Goal: Check status: Check status

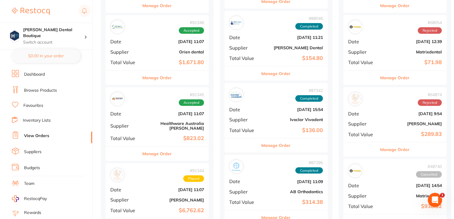
scroll to position [602, 0]
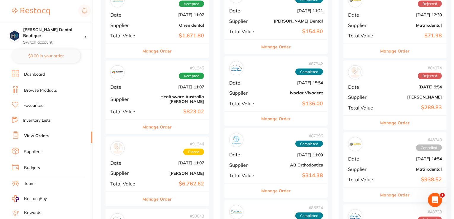
click at [161, 120] on button "Manage Order" at bounding box center [157, 127] width 29 height 14
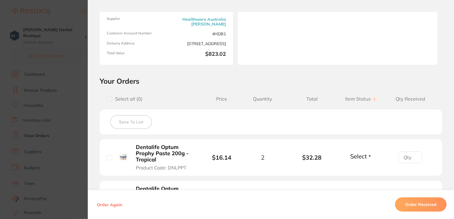
scroll to position [64, 0]
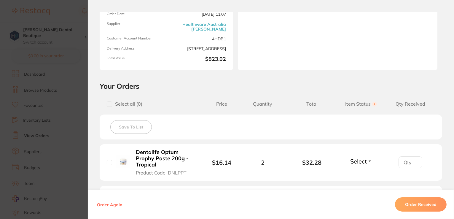
click at [70, 14] on section "Order ID: Restocq- 91345 Order Information Accepted Order Order Date Aug 26 202…" at bounding box center [227, 109] width 454 height 219
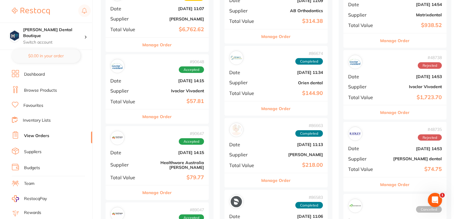
scroll to position [757, 0]
click at [151, 185] on button "Manage Order" at bounding box center [157, 192] width 29 height 14
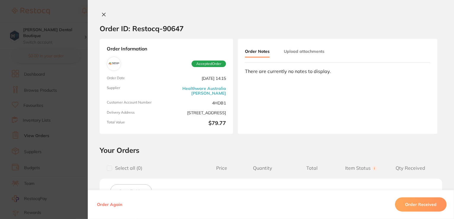
click at [273, 161] on div "Select all ( 0 ) Price Quantity Total Item Status You can use this feature to t…" at bounding box center [271, 168] width 343 height 15
drag, startPoint x: 224, startPoint y: 98, endPoint x: 203, endPoint y: 96, distance: 21.2
click at [203, 100] on span "4HDB1" at bounding box center [197, 102] width 57 height 5
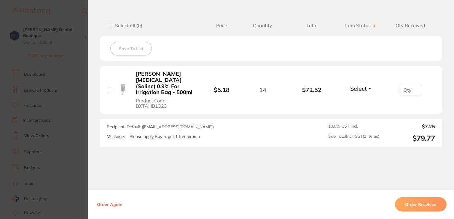
scroll to position [142, 0]
click at [174, 140] on div "Recipient: Default ( info@healthwareaustralia.com.au ) Message: Please apply Bu…" at bounding box center [205, 133] width 197 height 19
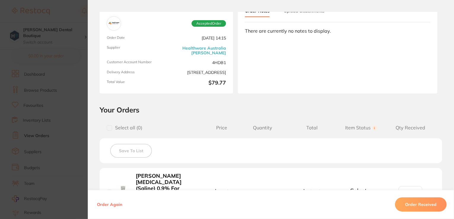
scroll to position [0, 0]
